Goal: Find specific page/section: Find specific page/section

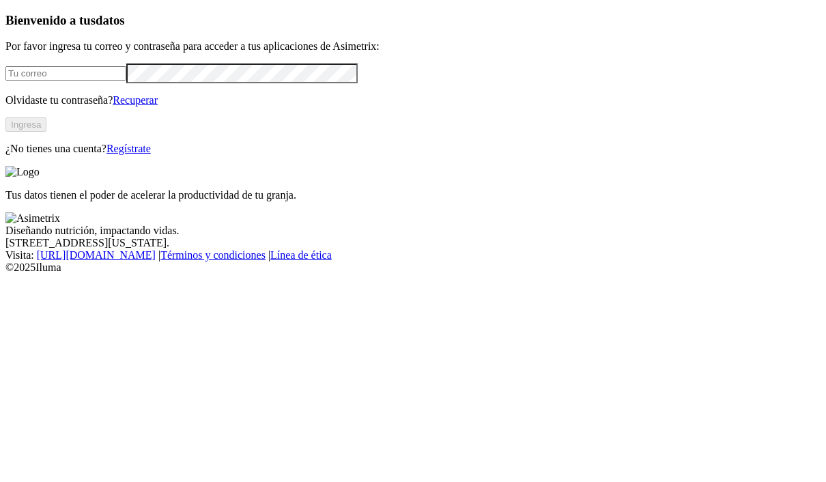
click at [126, 81] on input "email" at bounding box center [65, 73] width 121 height 14
type input "[EMAIL_ADDRESS][DOMAIN_NAME]"
click at [46, 132] on button "Ingresa" at bounding box center [25, 124] width 41 height 14
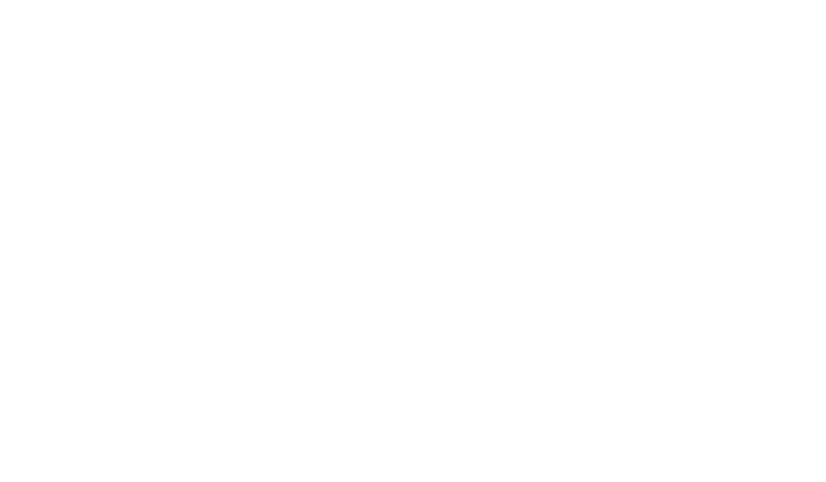
click at [320, 104] on div at bounding box center [418, 241] width 826 height 482
